Goal: Complete application form

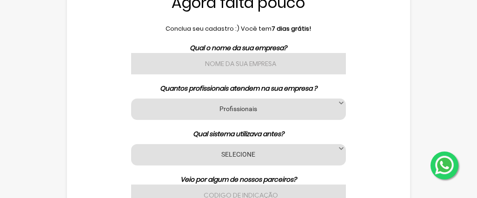
click at [269, 70] on input "text" at bounding box center [238, 63] width 215 height 21
type input "D"
type input "studio [PERSON_NAME]"
click at [251, 109] on label "Profissionais" at bounding box center [238, 108] width 191 height 9
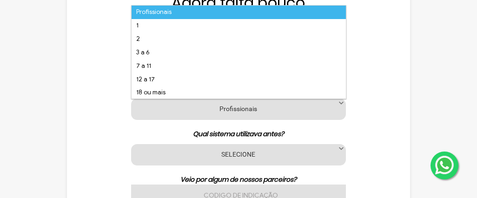
scroll to position [5, 40]
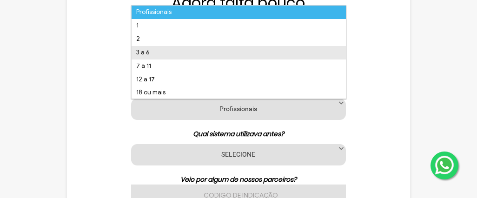
click at [142, 54] on li "3 a 6" at bounding box center [238, 52] width 214 height 13
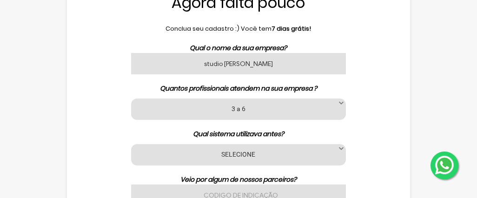
scroll to position [30, 0]
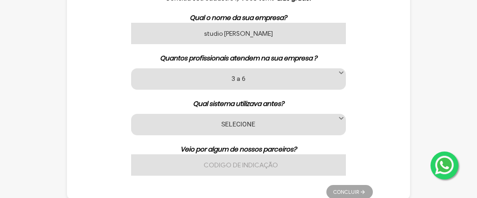
click at [248, 131] on div "SELECIONE Nenhum App Barber Avec Beauty Date Barber Code Barbeiro Agenda Az Bel…" at bounding box center [238, 124] width 215 height 21
click at [341, 116] on span at bounding box center [340, 118] width 9 height 9
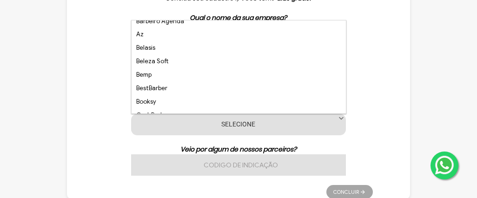
scroll to position [93, 0]
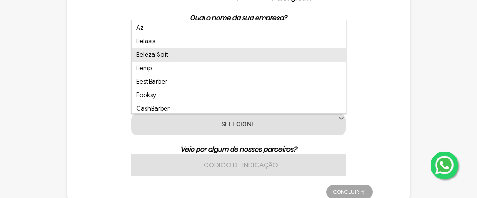
click at [169, 56] on li "Beleza Soft" at bounding box center [238, 54] width 214 height 13
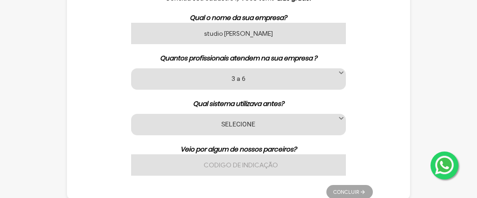
click at [337, 119] on span at bounding box center [340, 118] width 9 height 9
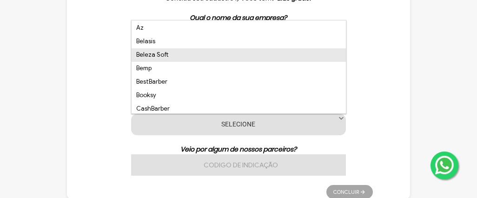
click at [141, 53] on li "Beleza Soft" at bounding box center [238, 54] width 214 height 13
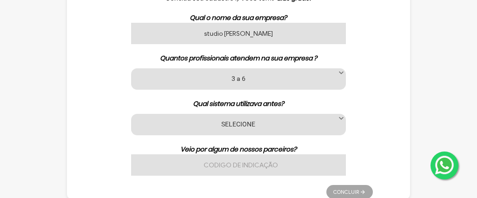
click at [252, 164] on input "text" at bounding box center [238, 164] width 215 height 21
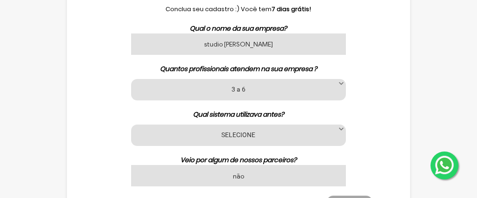
scroll to position [30, 0]
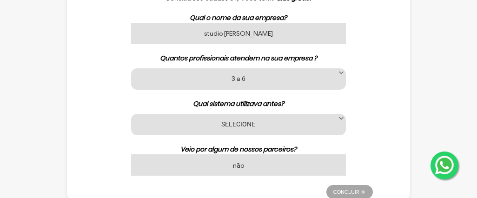
click at [224, 127] on label "SELECIONE" at bounding box center [238, 123] width 191 height 9
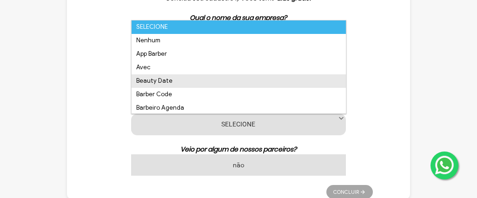
scroll to position [46, 0]
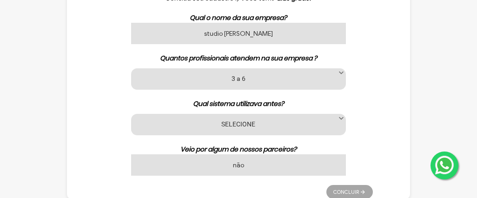
click at [316, 133] on div "SELECIONE Nenhum App Barber Avec Beauty Date Barber Code Barbeiro Agenda Az Bel…" at bounding box center [238, 124] width 215 height 21
click at [332, 119] on label "SELECIONE" at bounding box center [238, 123] width 191 height 9
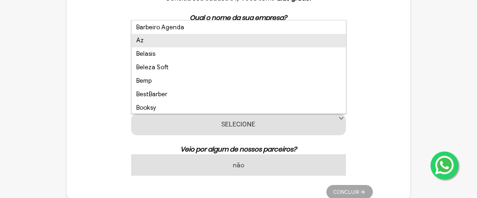
scroll to position [93, 0]
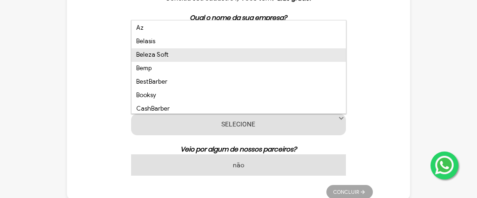
click at [148, 55] on li "Beleza Soft" at bounding box center [238, 54] width 214 height 13
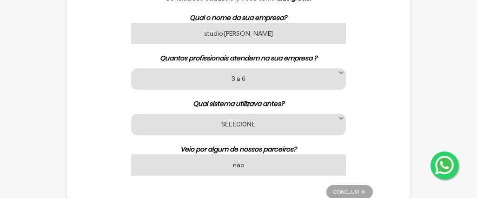
scroll to position [30, 0]
click at [346, 190] on li "Concluir" at bounding box center [349, 189] width 46 height 19
click at [256, 166] on input "não" at bounding box center [238, 164] width 215 height 21
type input "n"
click at [340, 122] on span at bounding box center [340, 118] width 9 height 9
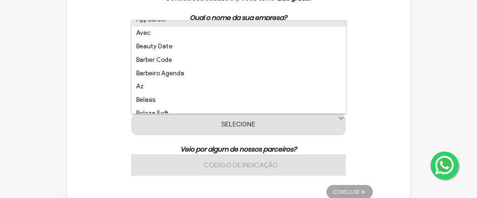
scroll to position [93, 0]
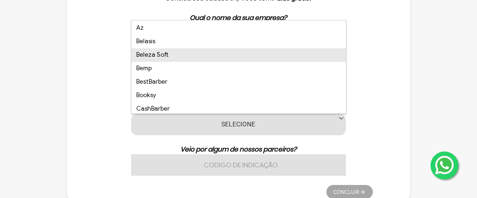
click at [162, 58] on li "Beleza Soft" at bounding box center [238, 54] width 214 height 13
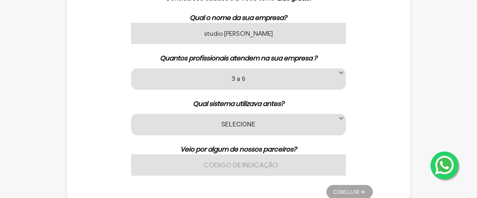
click at [229, 163] on input "text" at bounding box center [238, 164] width 215 height 21
type input "não"
click at [337, 191] on li "Concluir" at bounding box center [349, 189] width 46 height 19
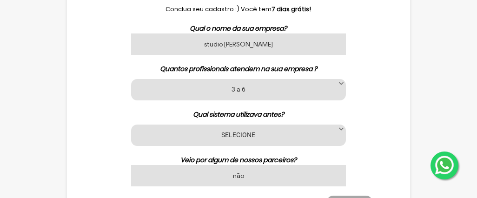
scroll to position [30, 0]
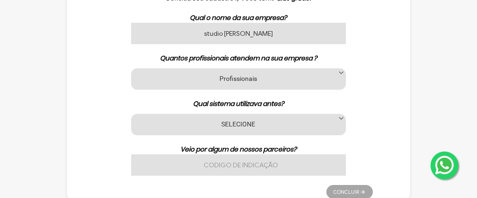
click at [245, 124] on label "SELECIONE" at bounding box center [238, 123] width 191 height 9
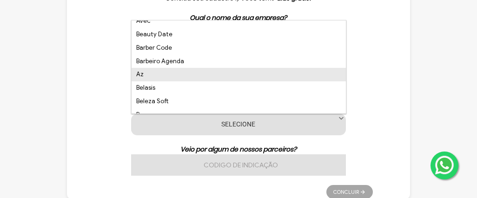
scroll to position [93, 0]
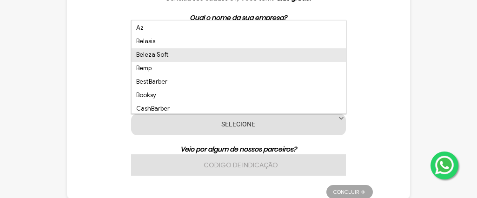
click at [164, 56] on li "Beleza Soft" at bounding box center [238, 54] width 214 height 13
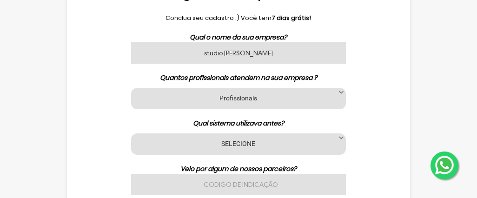
scroll to position [30, 0]
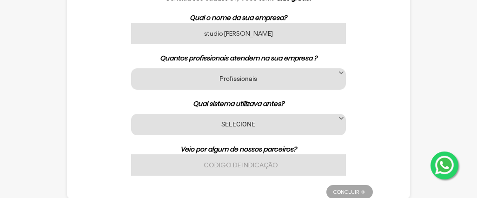
click at [247, 76] on label "Profissionais" at bounding box center [238, 78] width 191 height 9
